Goal: Information Seeking & Learning: Learn about a topic

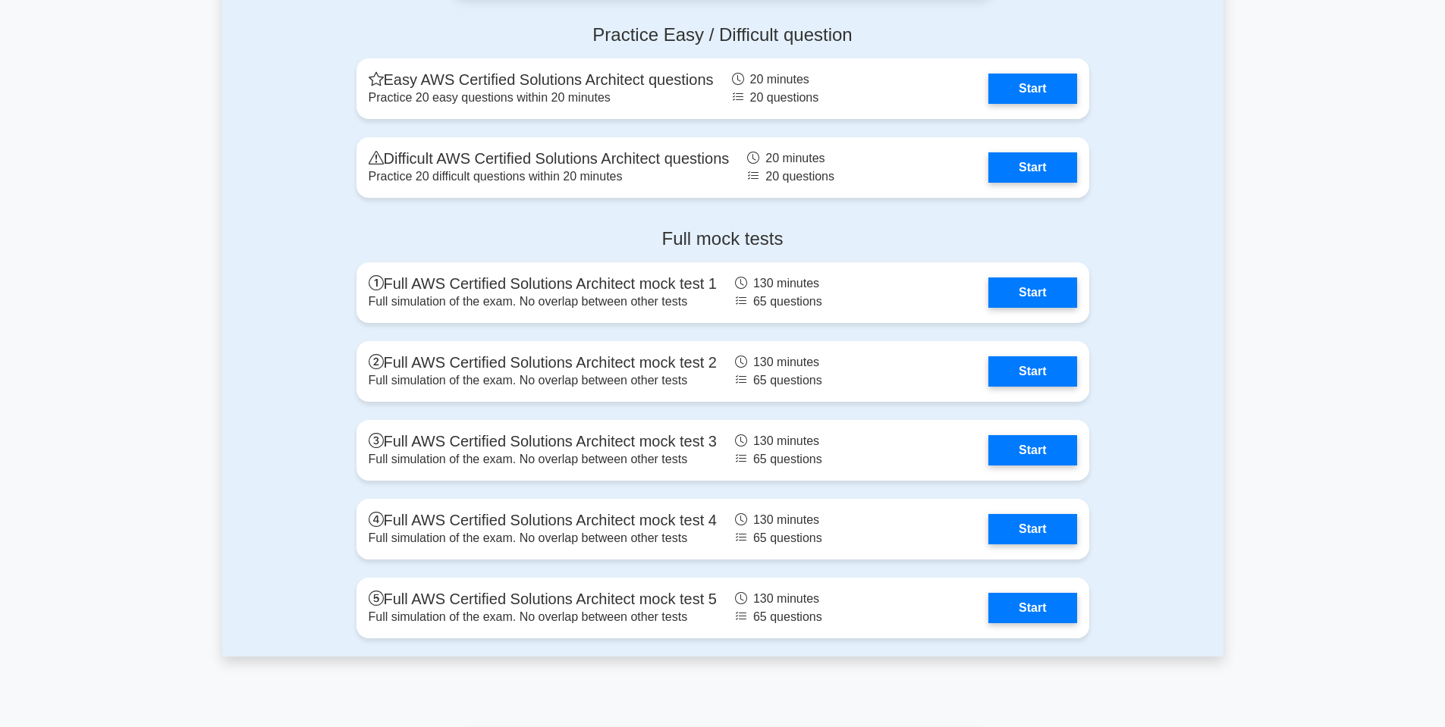
scroll to position [3564, 0]
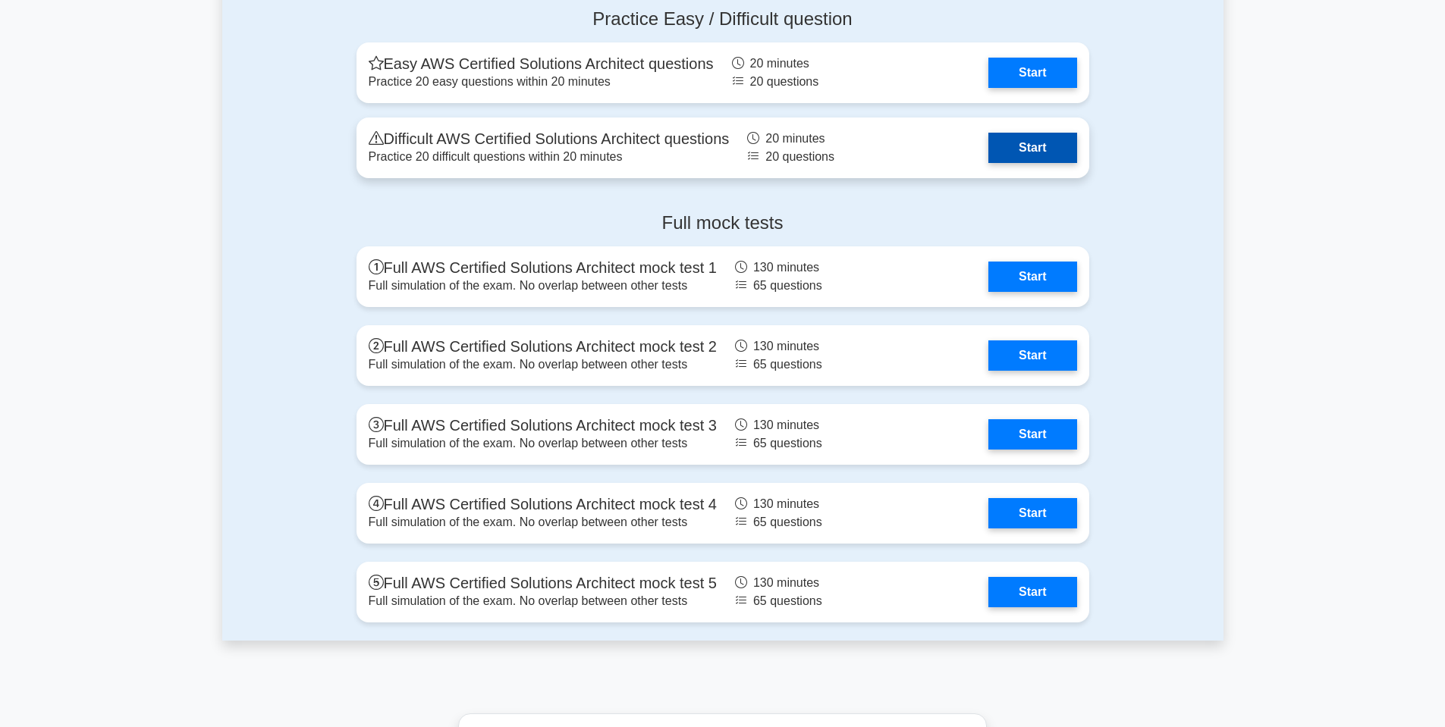
click at [1020, 146] on link "Start" at bounding box center [1032, 148] width 88 height 30
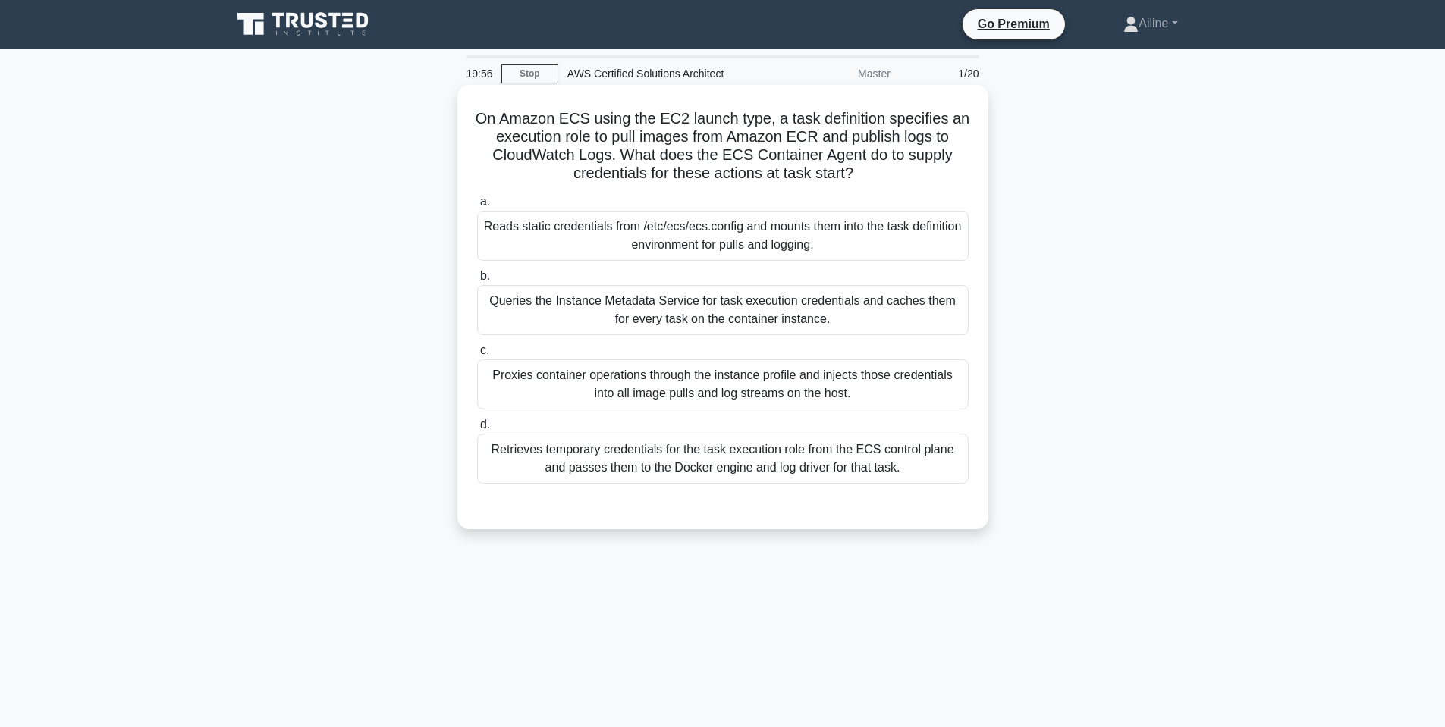
click at [880, 312] on div "Queries the Instance Metadata Service for task execution credentials and caches…" at bounding box center [722, 310] width 491 height 50
click at [477, 281] on input "b. Queries the Instance Metadata Service for task execution credentials and cac…" at bounding box center [477, 276] width 0 height 10
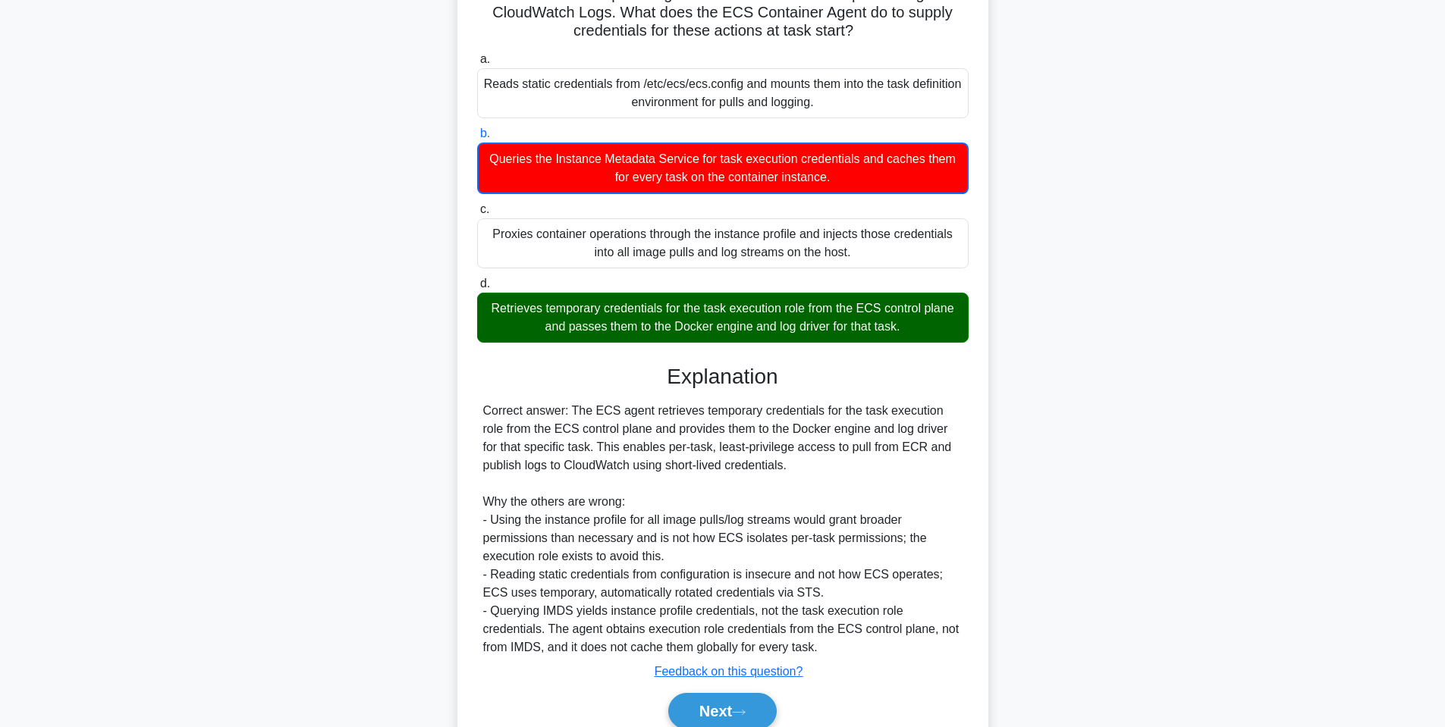
scroll to position [210, 0]
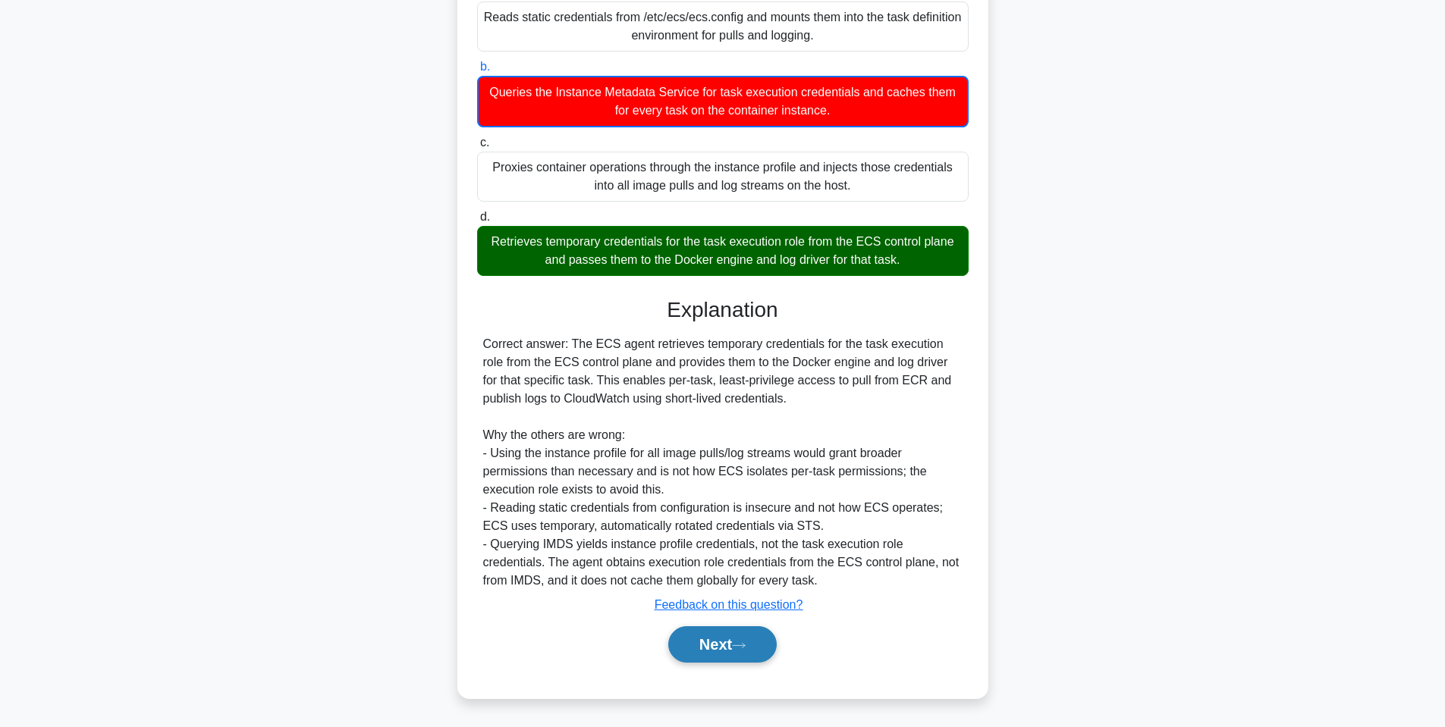
click at [733, 645] on button "Next" at bounding box center [722, 644] width 108 height 36
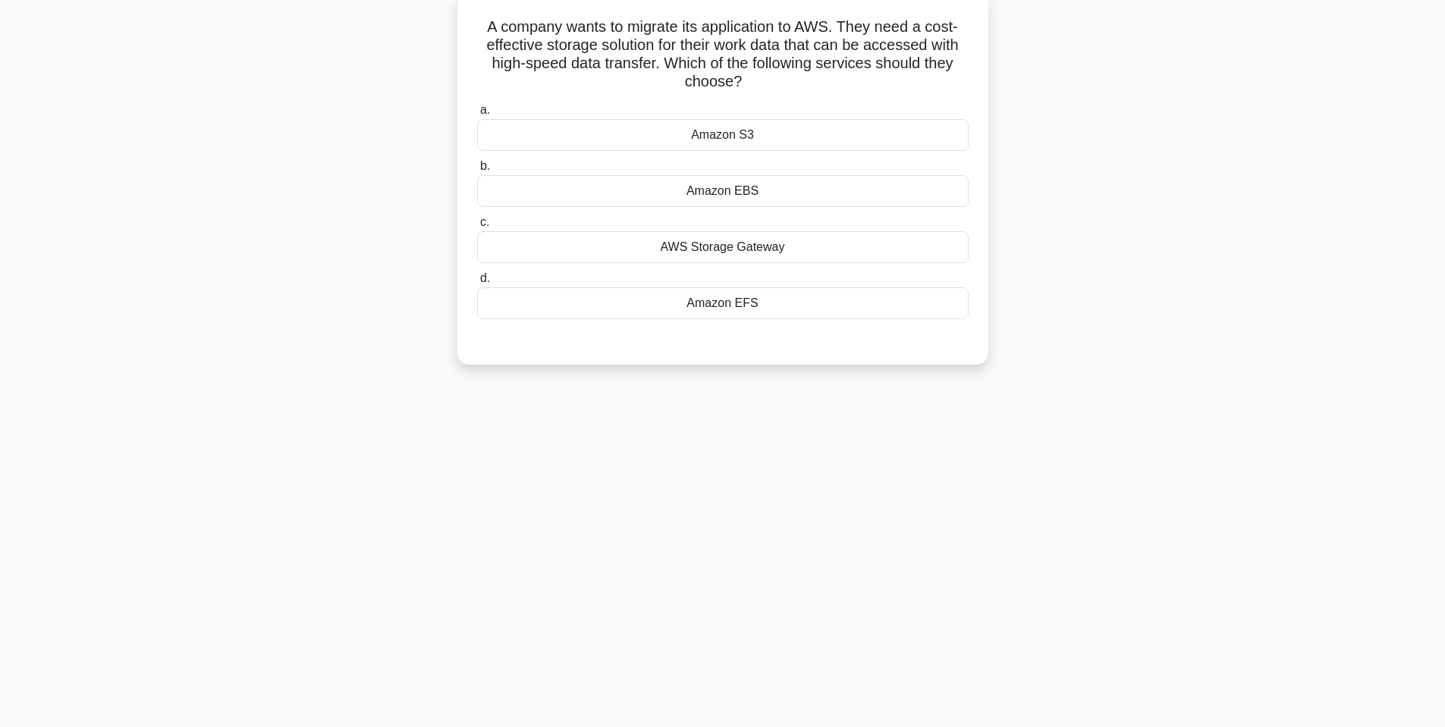
click at [852, 138] on div "Amazon S3" at bounding box center [722, 135] width 491 height 32
click at [477, 115] on input "a. Amazon S3" at bounding box center [477, 110] width 0 height 10
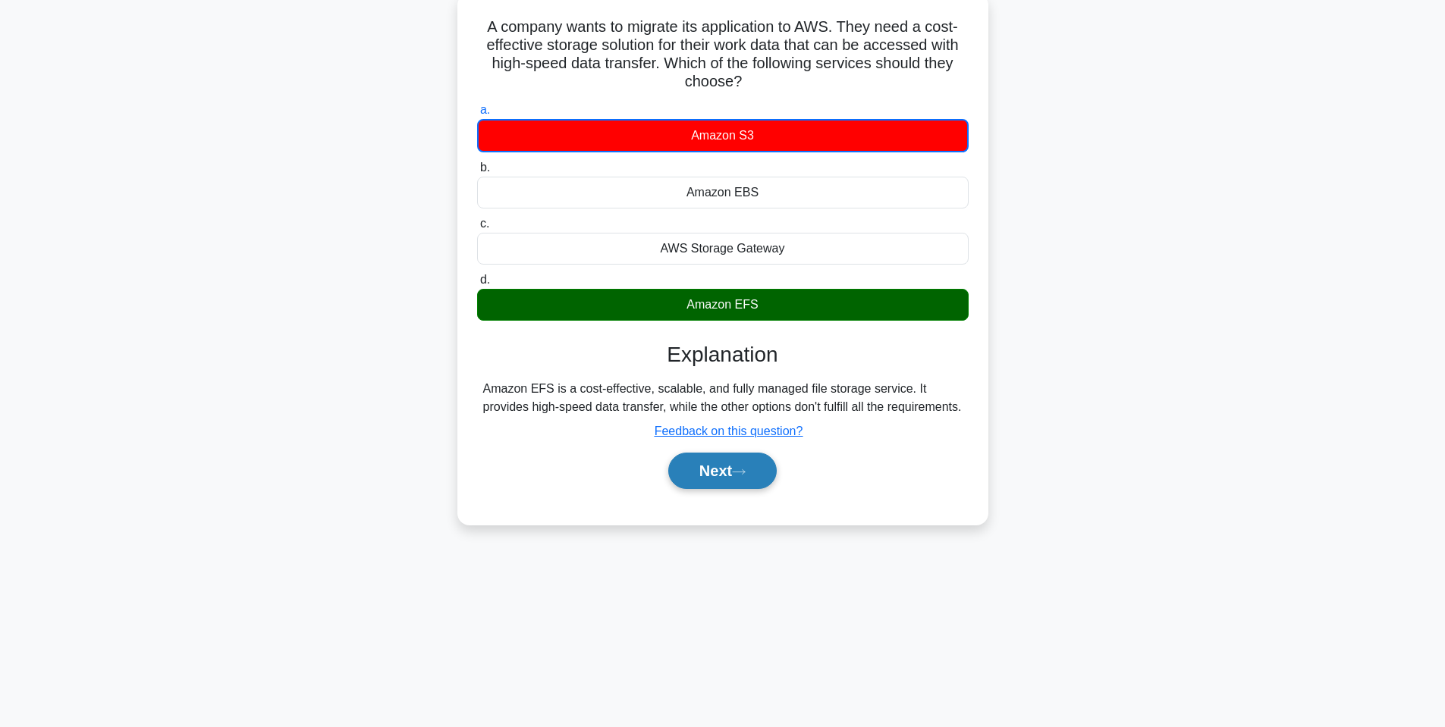
click at [758, 489] on button "Next" at bounding box center [722, 471] width 108 height 36
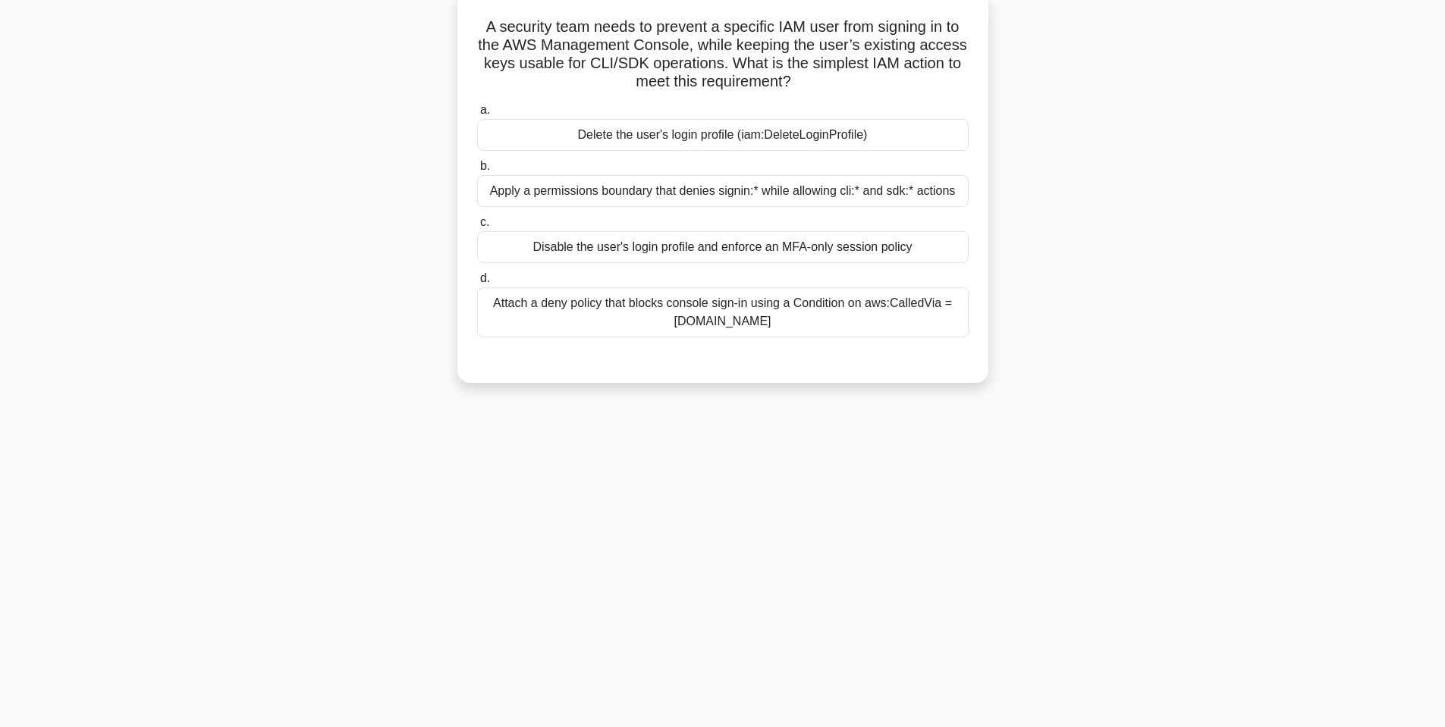
click at [833, 325] on div "Attach a deny policy that blocks console sign-in using a Condition on aws:Calle…" at bounding box center [722, 312] width 491 height 50
click at [477, 284] on input "d. Attach a deny policy that blocks console sign-in using a Condition on aws:Ca…" at bounding box center [477, 279] width 0 height 10
